Goal: Navigation & Orientation: Find specific page/section

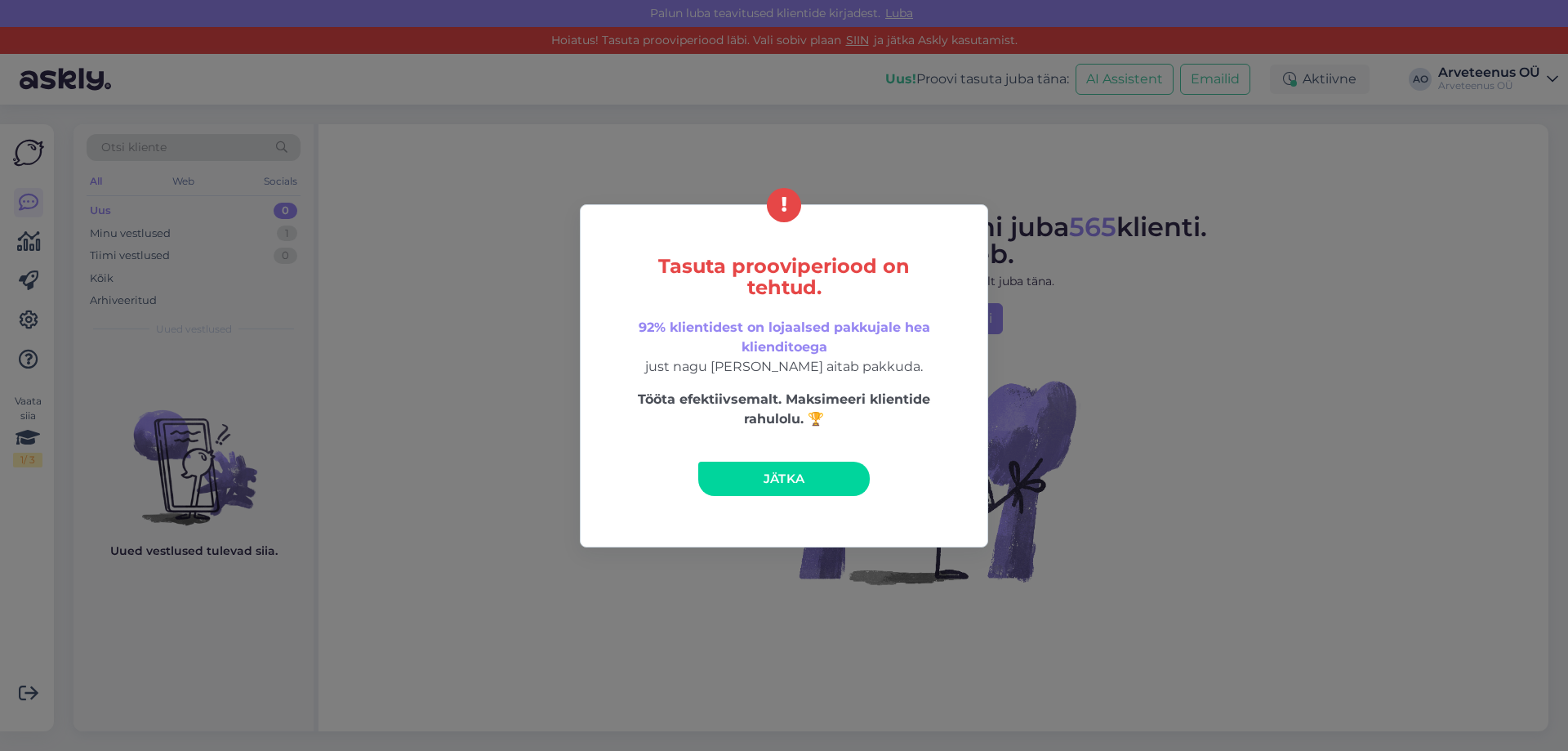
click at [748, 470] on link "Jätka" at bounding box center [784, 478] width 171 height 35
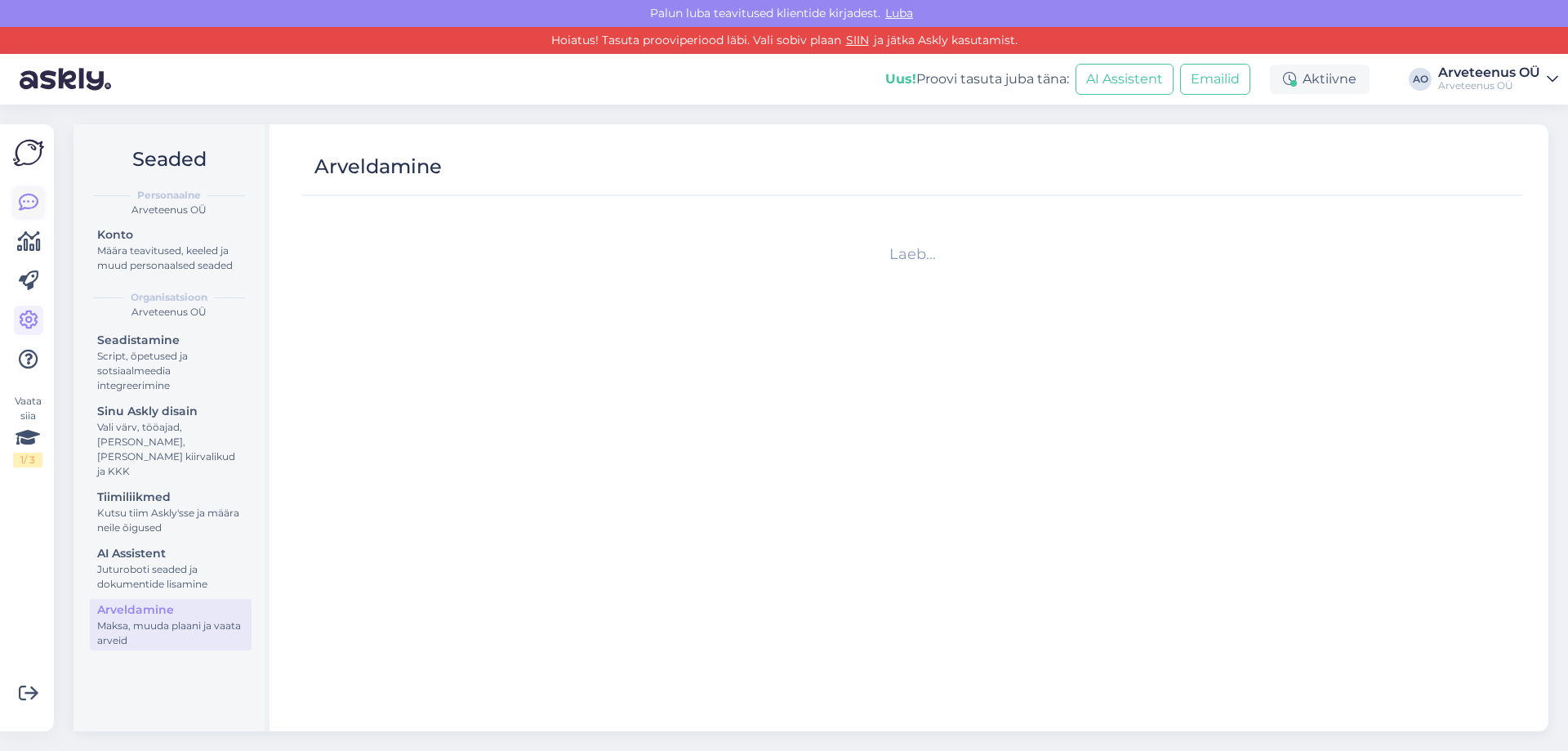
click at [29, 190] on link at bounding box center [28, 202] width 29 height 29
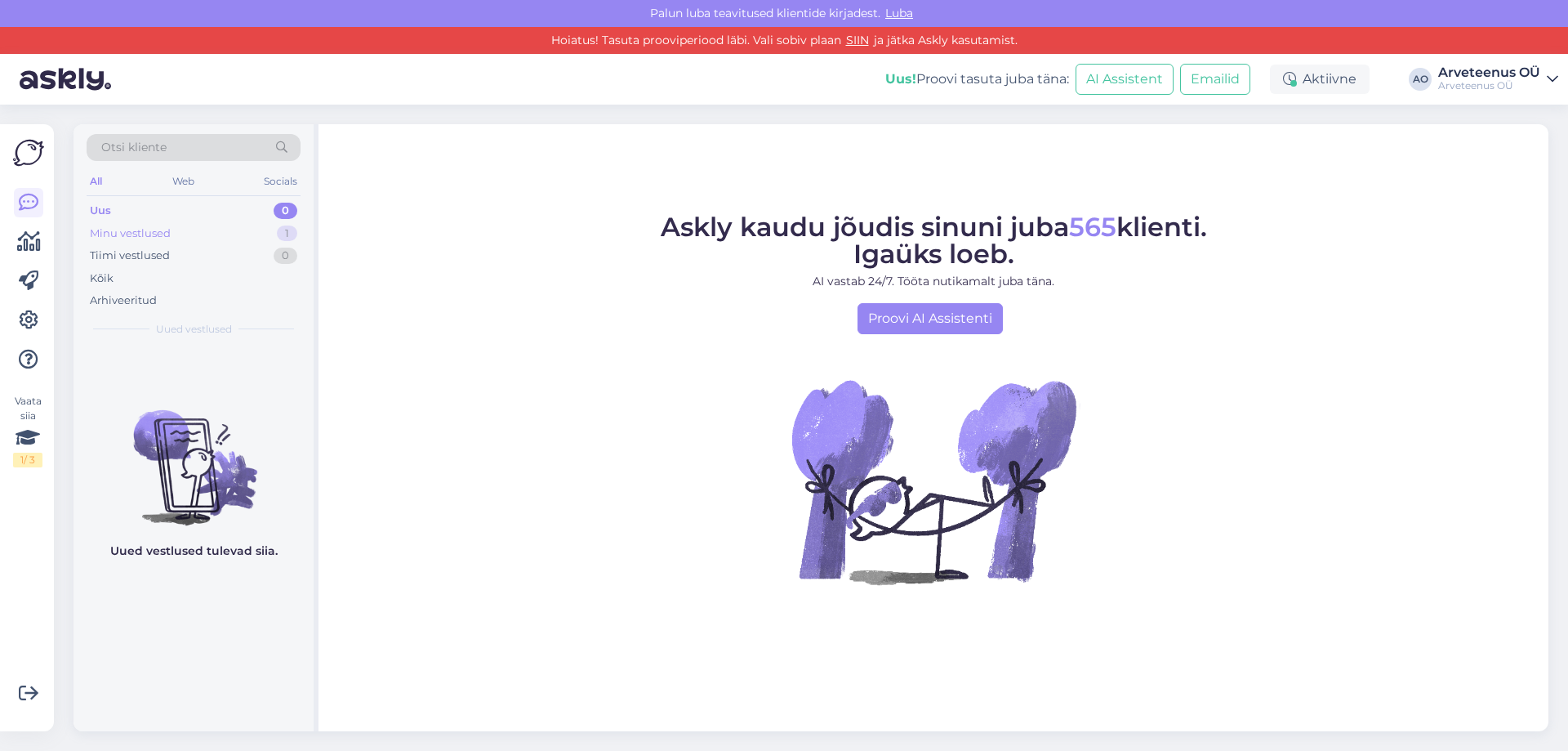
click at [175, 232] on div "Minu vestlused 1" at bounding box center [193, 233] width 214 height 23
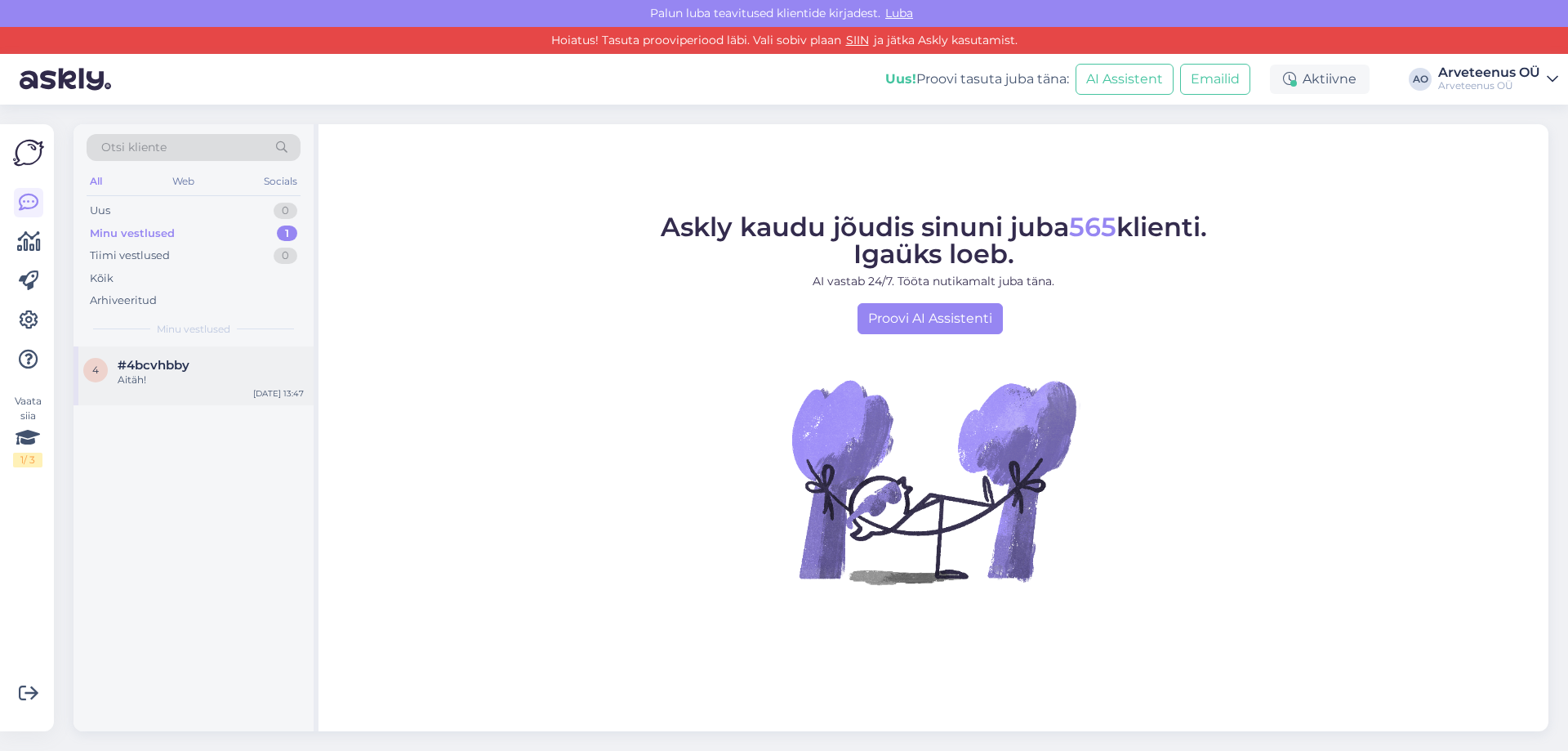
click at [180, 360] on span "#4bcvhbby" at bounding box center [154, 365] width 72 height 15
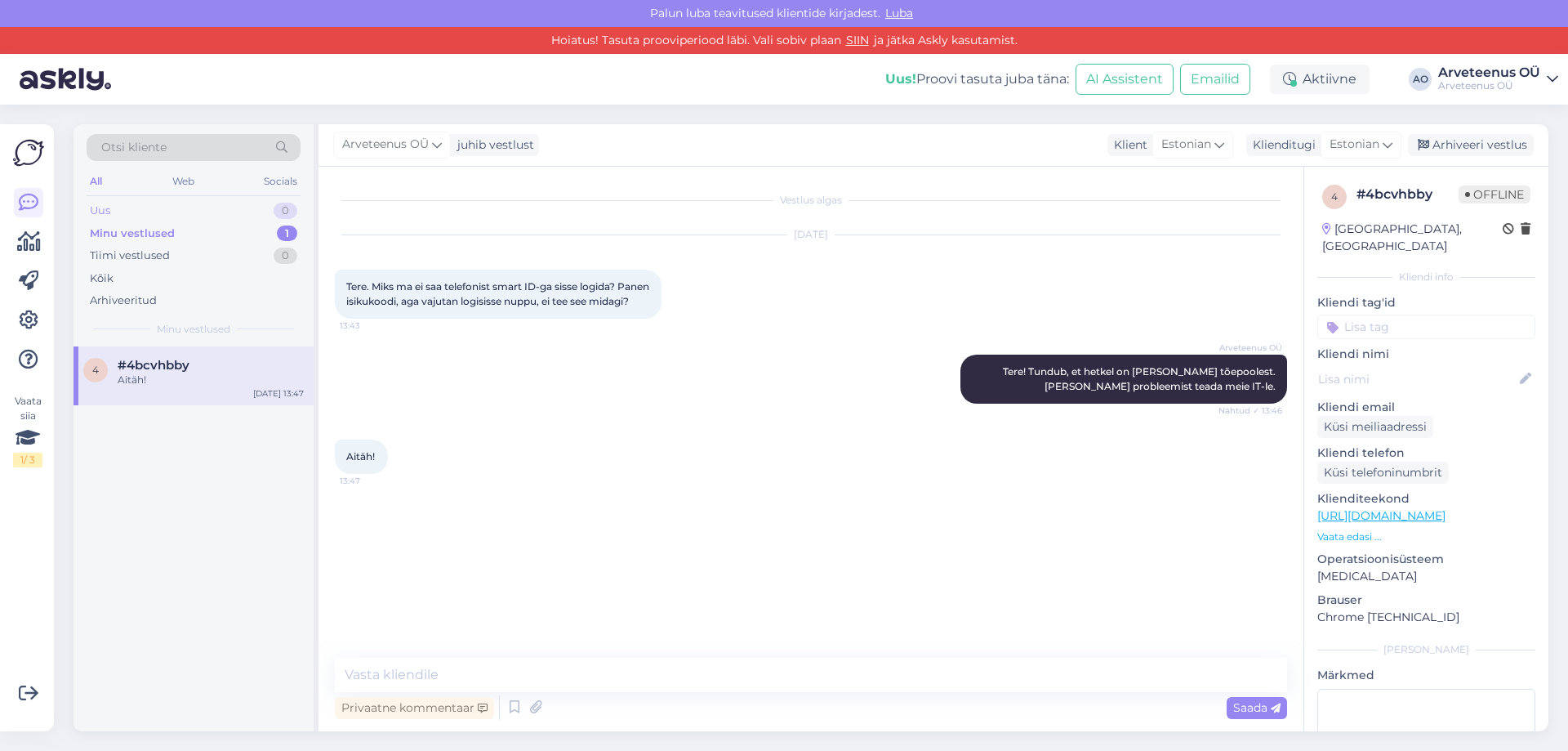
click at [131, 210] on div "Uus 0" at bounding box center [193, 211] width 214 height 23
